Goal: Task Accomplishment & Management: Manage account settings

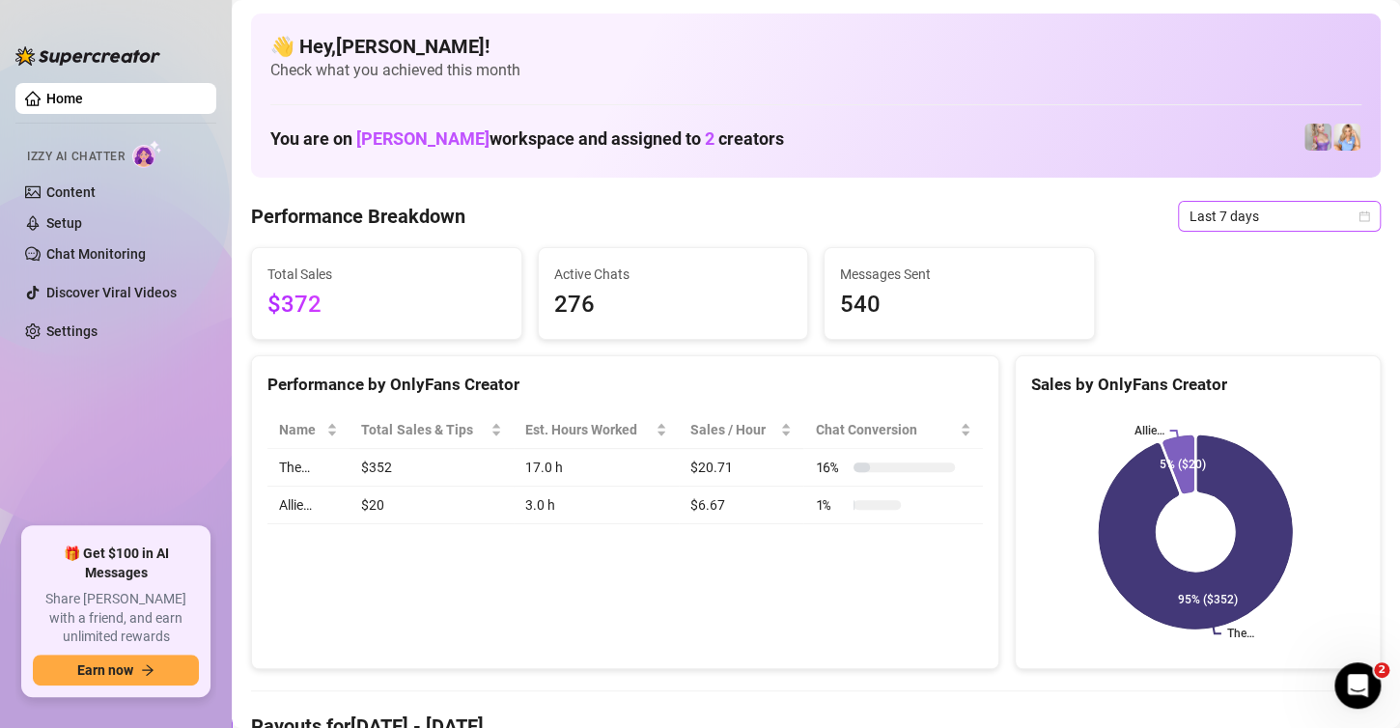
click at [1252, 214] on span "Last 7 days" at bounding box center [1280, 216] width 180 height 29
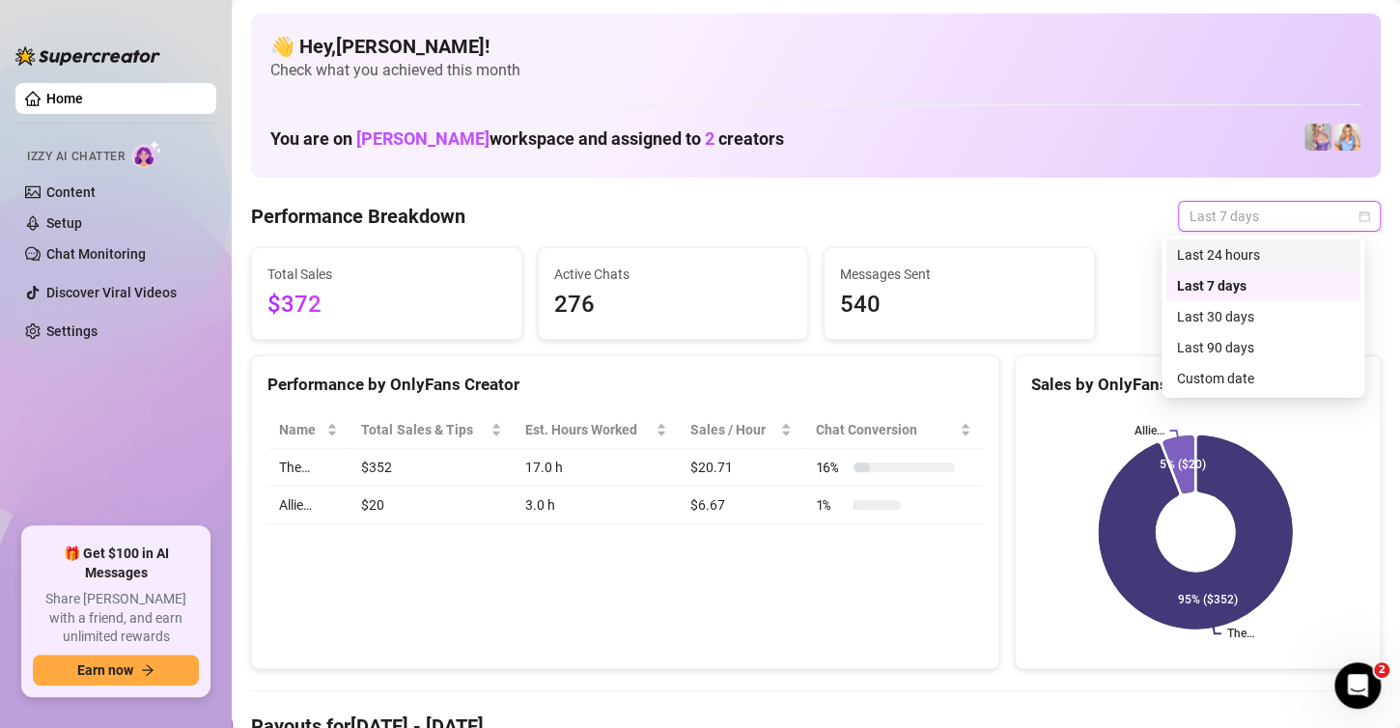
click at [1268, 254] on div "Last 24 hours" at bounding box center [1263, 254] width 172 height 21
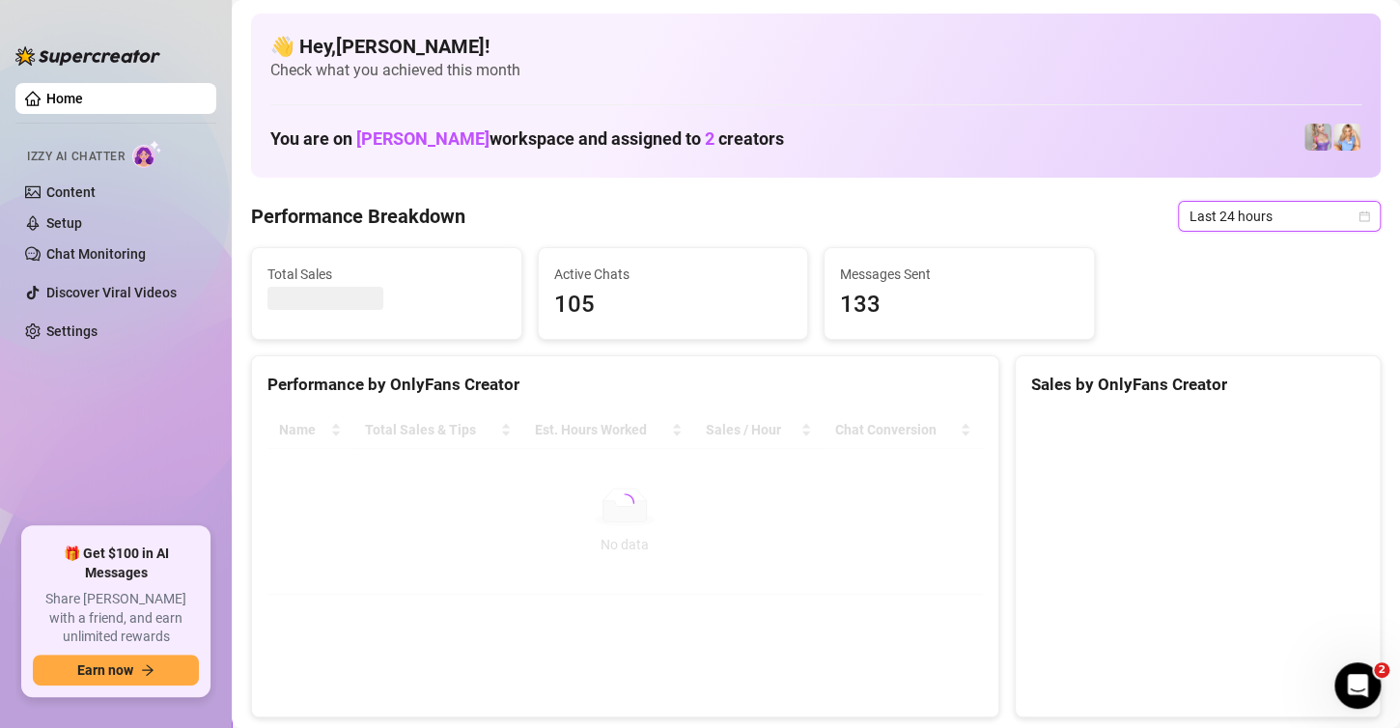
click at [1359, 213] on icon "calendar" at bounding box center [1365, 217] width 12 height 12
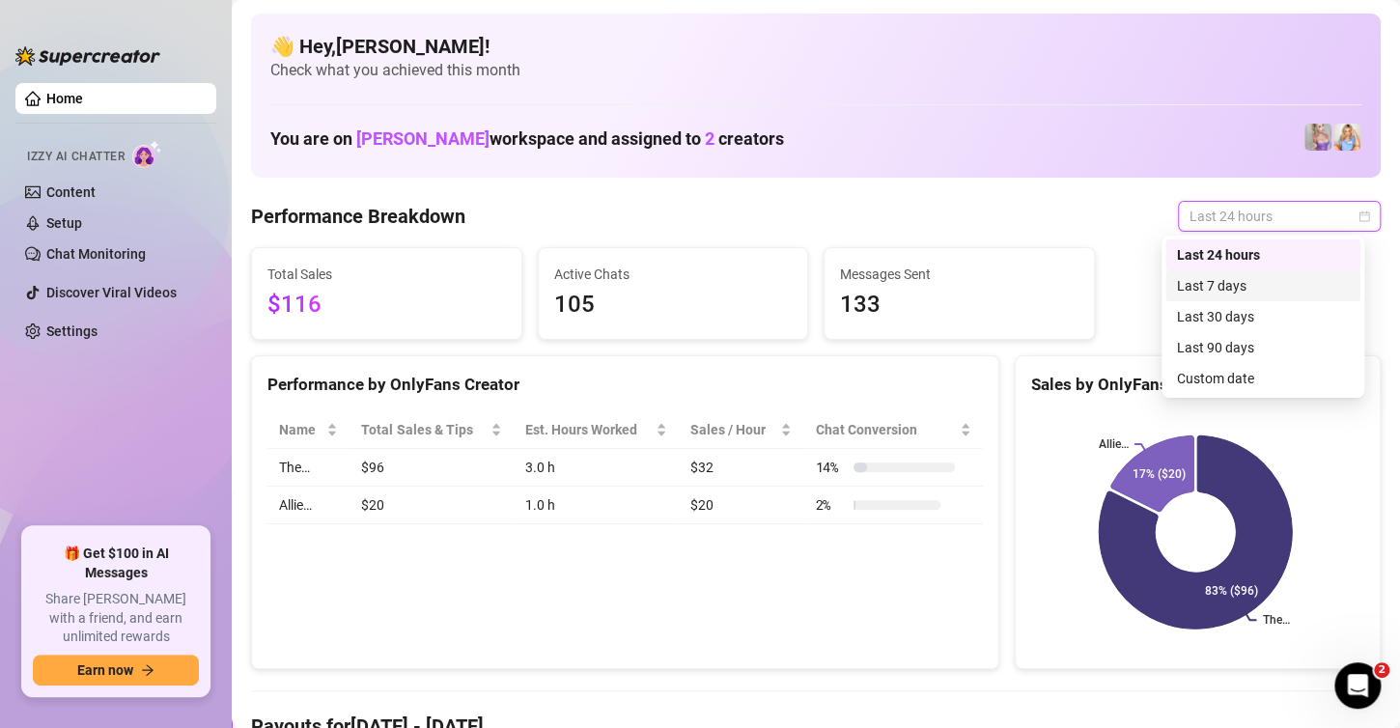
click at [1236, 288] on div "Last 7 days" at bounding box center [1263, 285] width 172 height 21
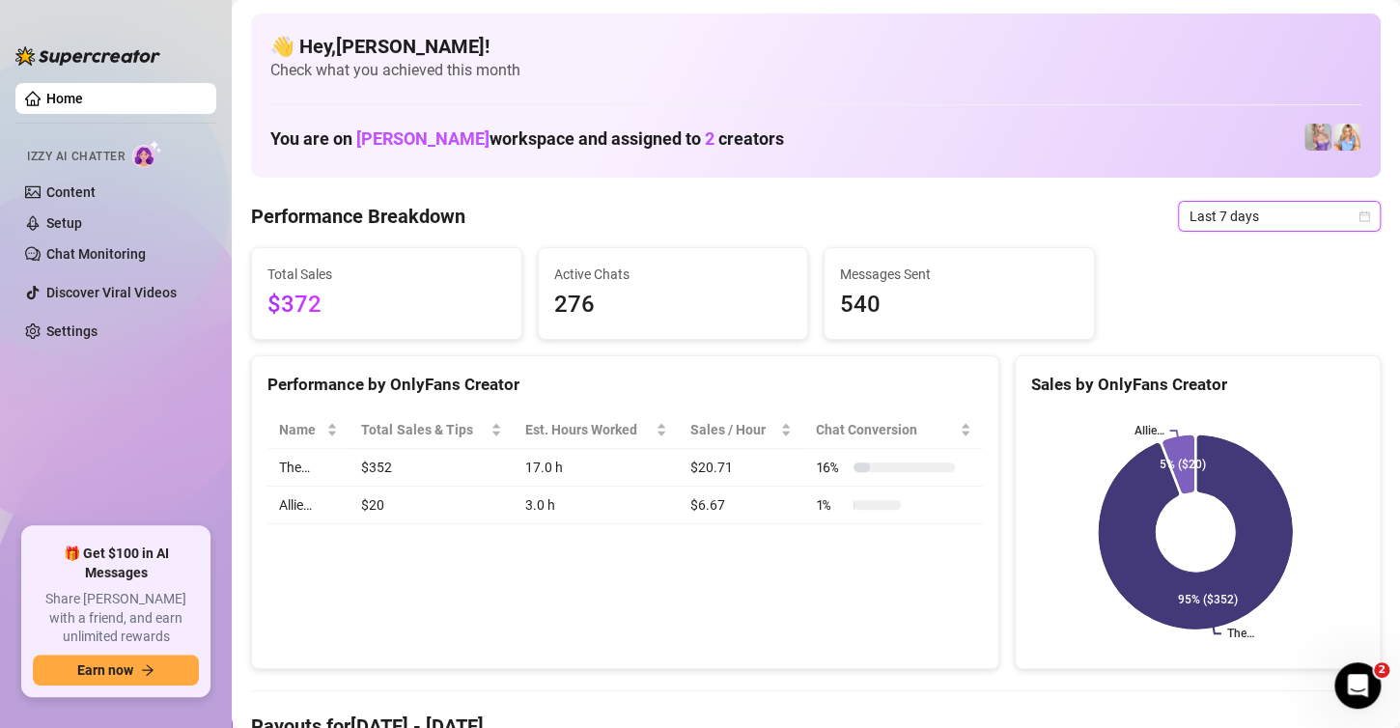
click at [1265, 218] on span "Last 7 days" at bounding box center [1280, 216] width 180 height 29
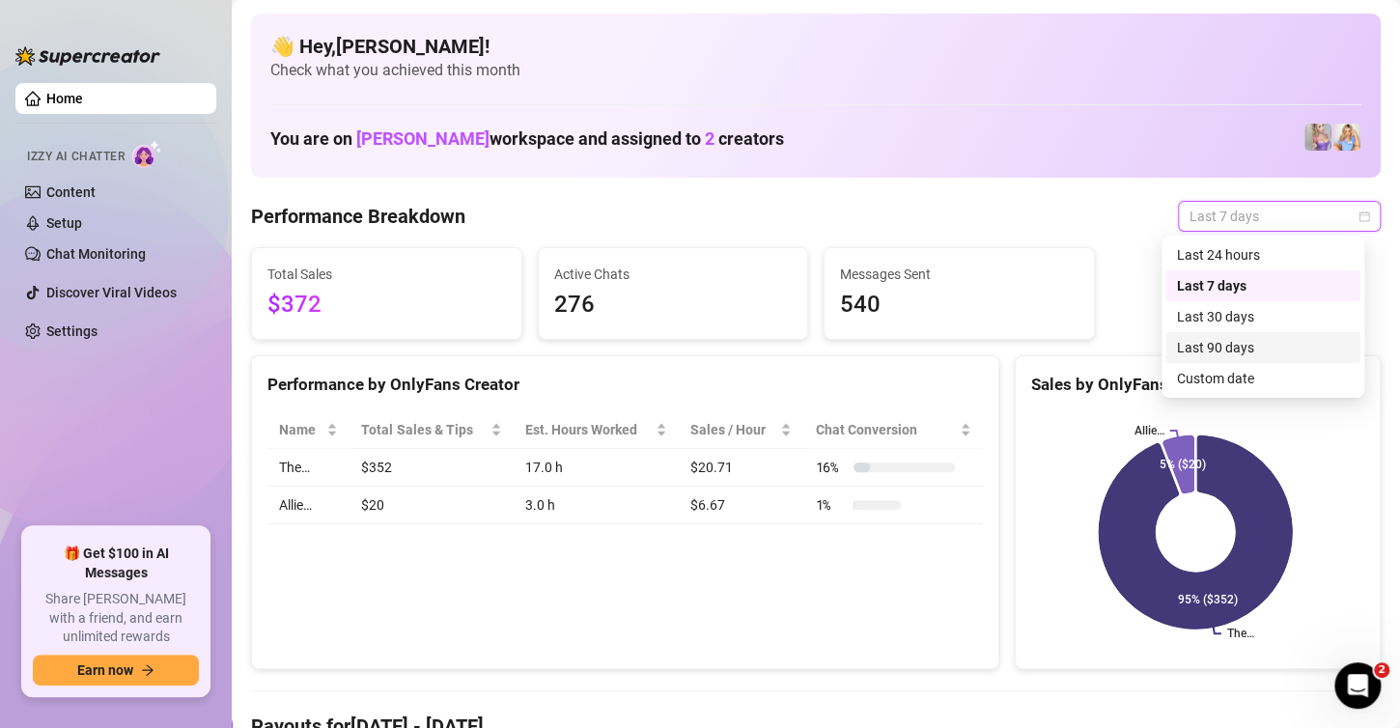
click at [1227, 347] on div "Last 90 days" at bounding box center [1263, 347] width 172 height 21
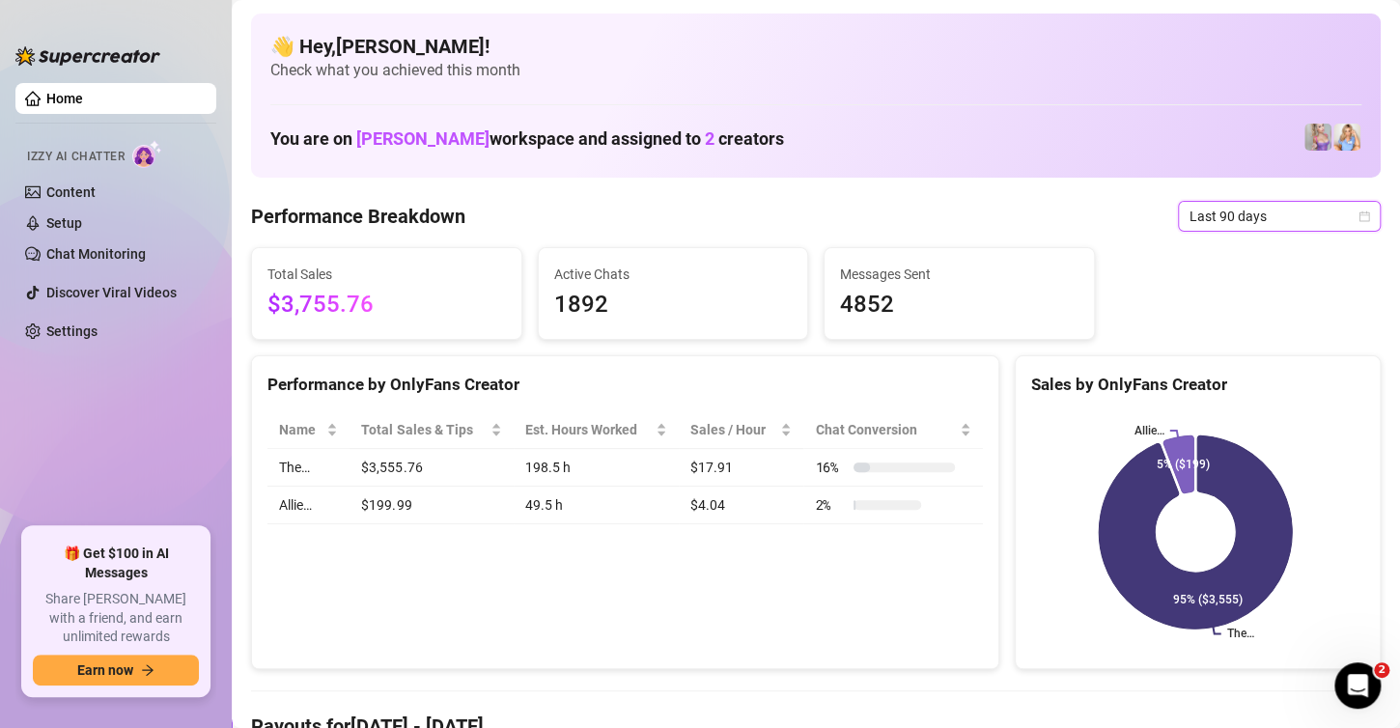
click at [1258, 209] on span "Last 90 days" at bounding box center [1280, 216] width 180 height 29
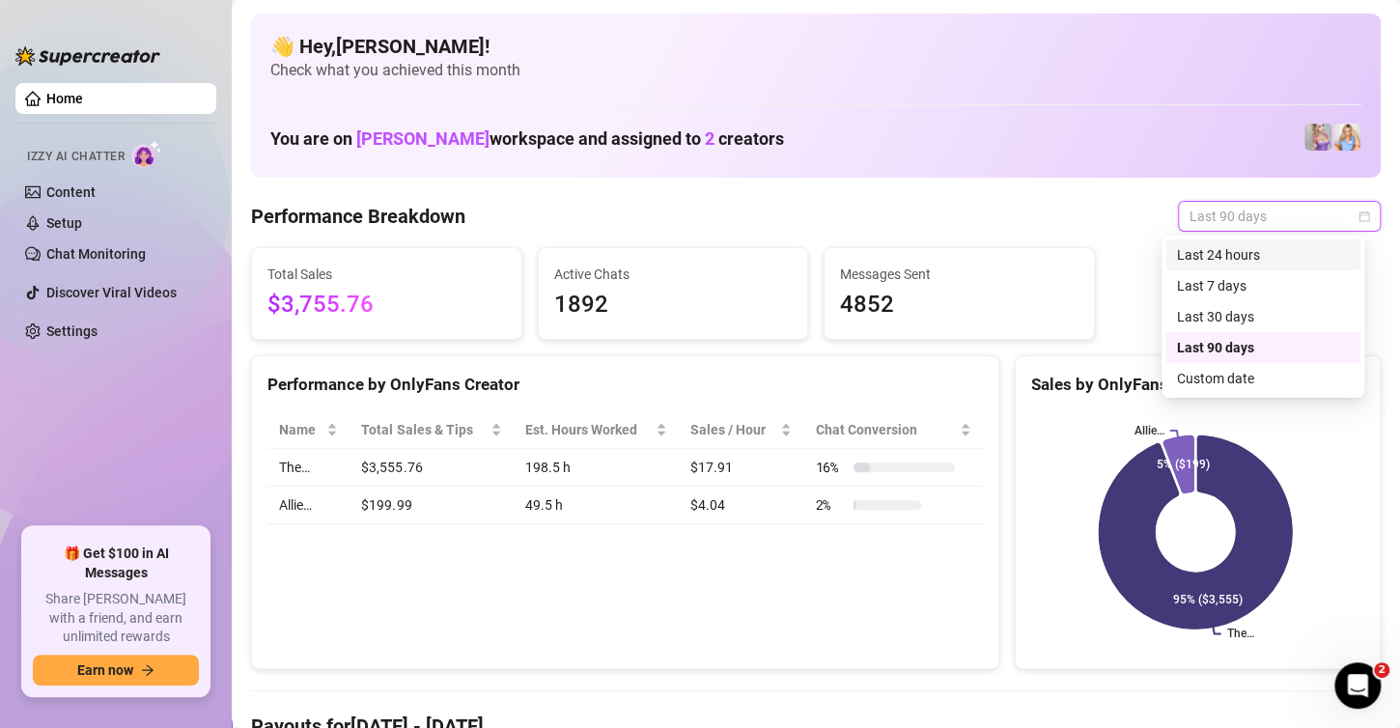
click at [1256, 252] on div "Last 24 hours" at bounding box center [1263, 254] width 172 height 21
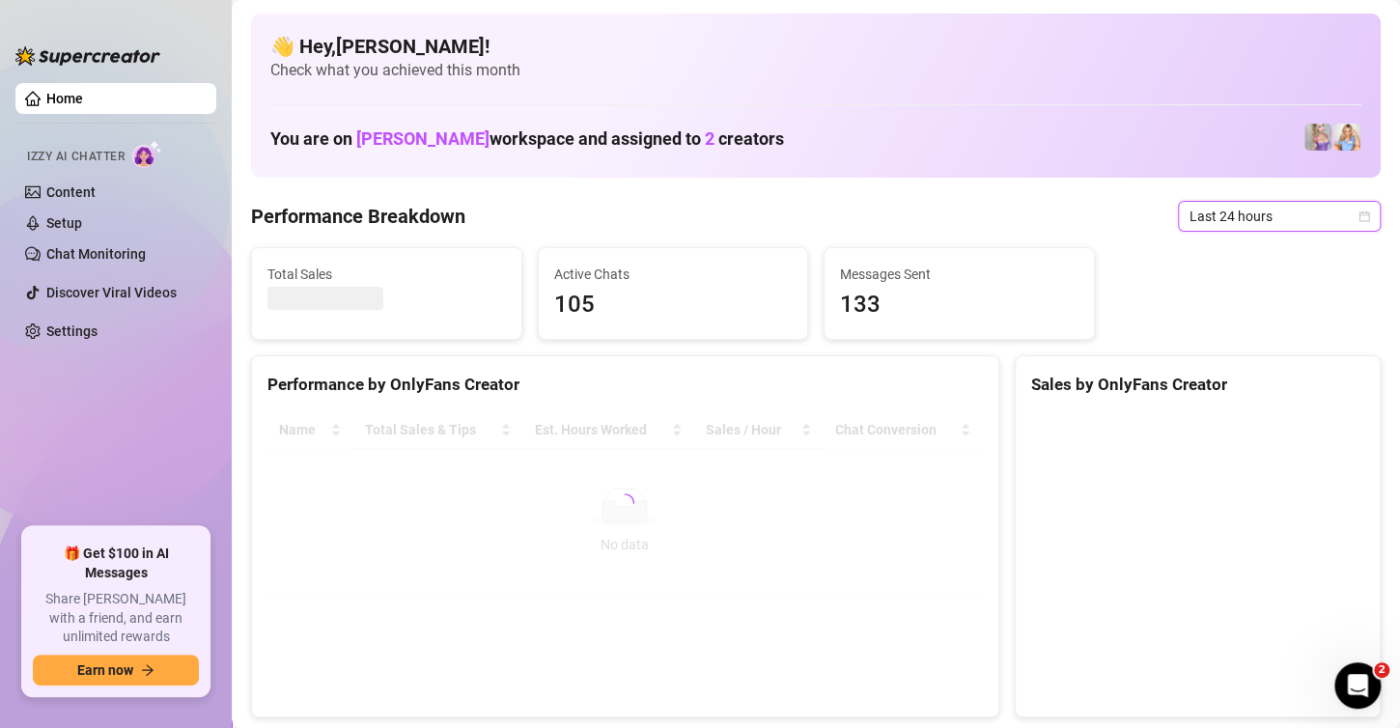
click at [1284, 214] on span "Last 24 hours" at bounding box center [1280, 216] width 180 height 29
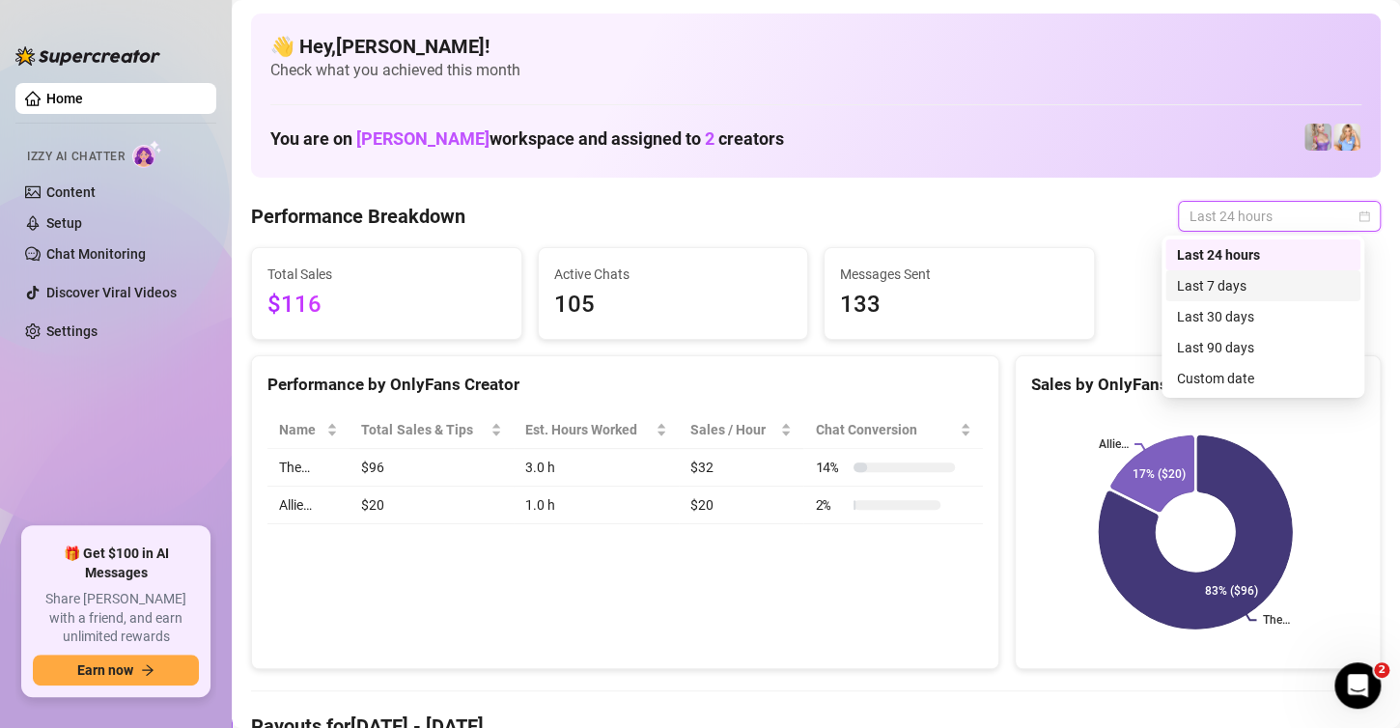
click at [1245, 286] on div "Last 7 days" at bounding box center [1263, 285] width 172 height 21
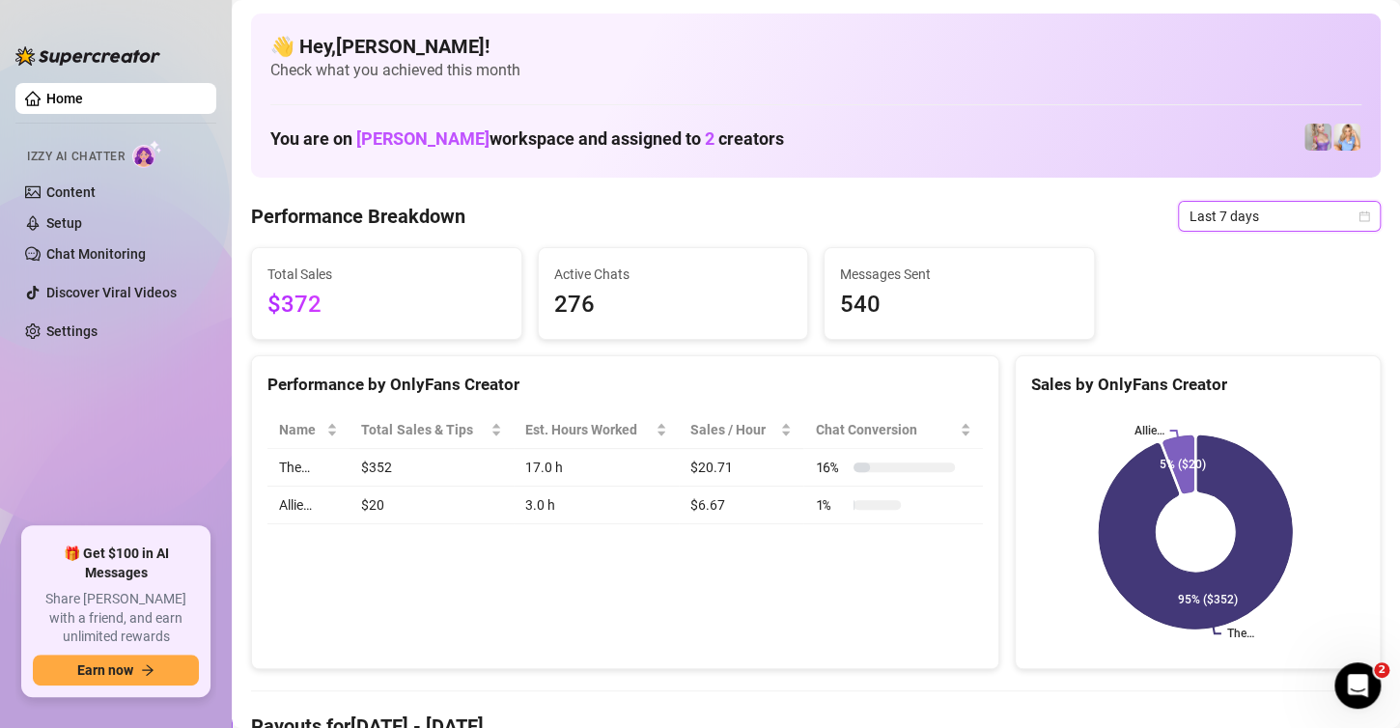
click at [1286, 210] on span "Last 7 days" at bounding box center [1280, 216] width 180 height 29
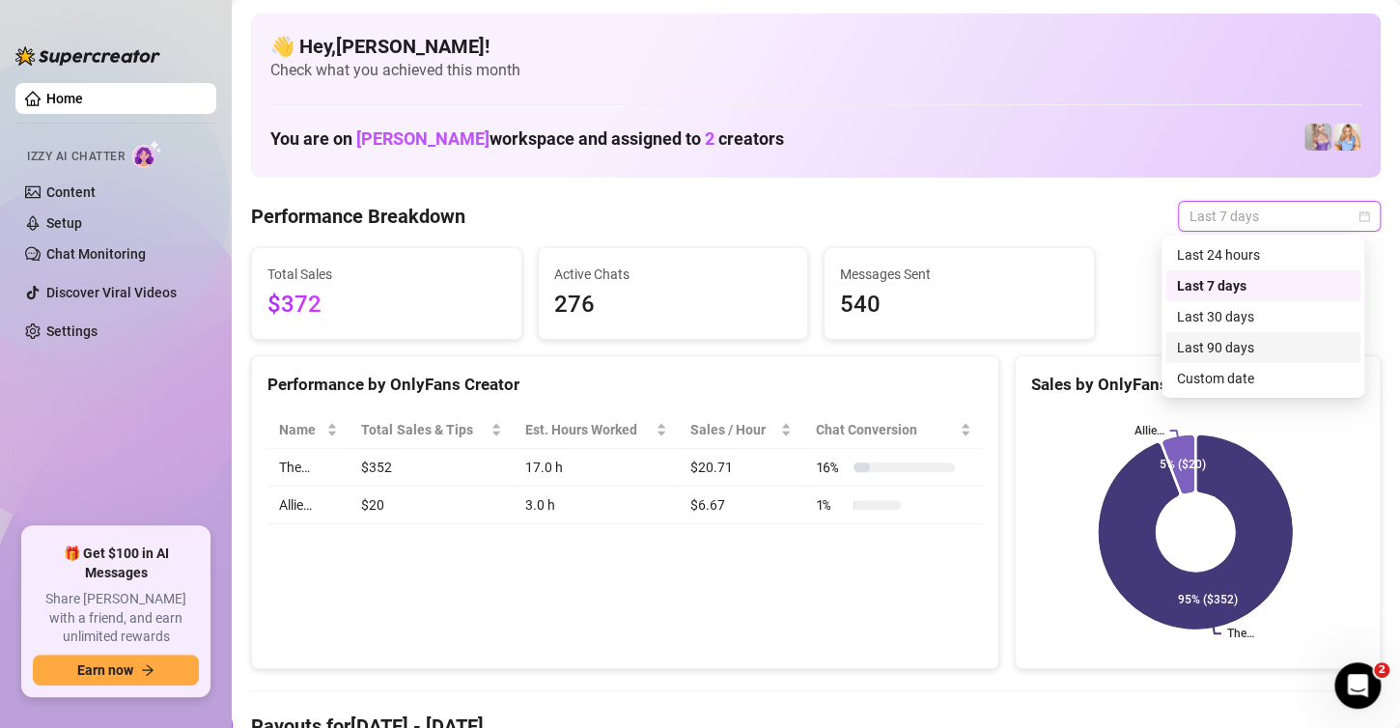
click at [1243, 351] on div "Last 90 days" at bounding box center [1263, 347] width 172 height 21
